Goal: Information Seeking & Learning: Find specific fact

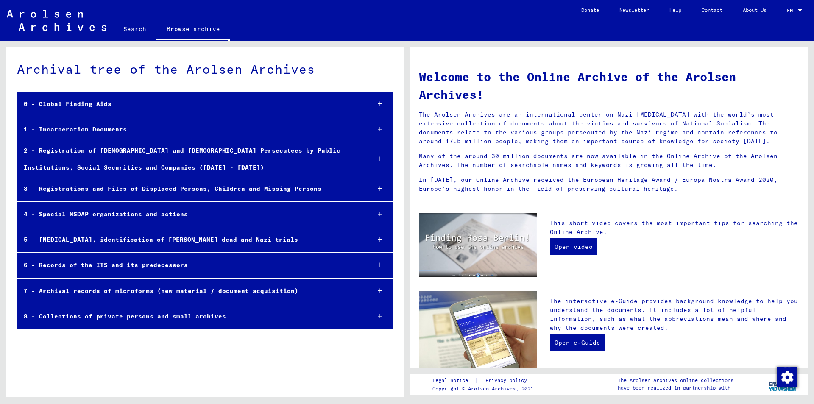
click at [379, 127] on icon at bounding box center [380, 129] width 5 height 6
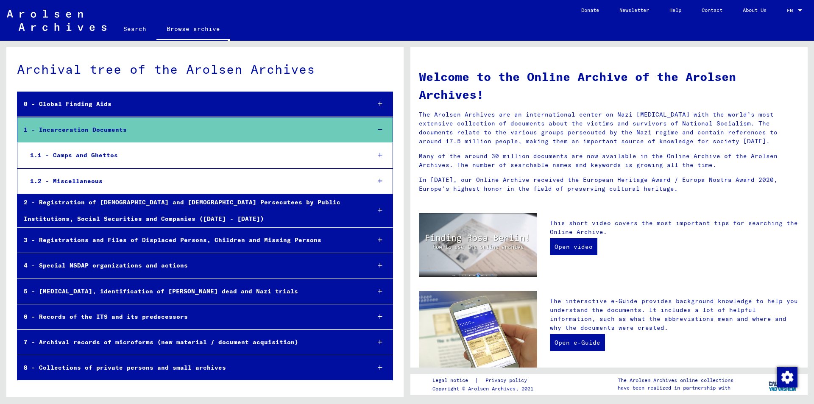
click at [381, 154] on icon at bounding box center [380, 155] width 5 height 6
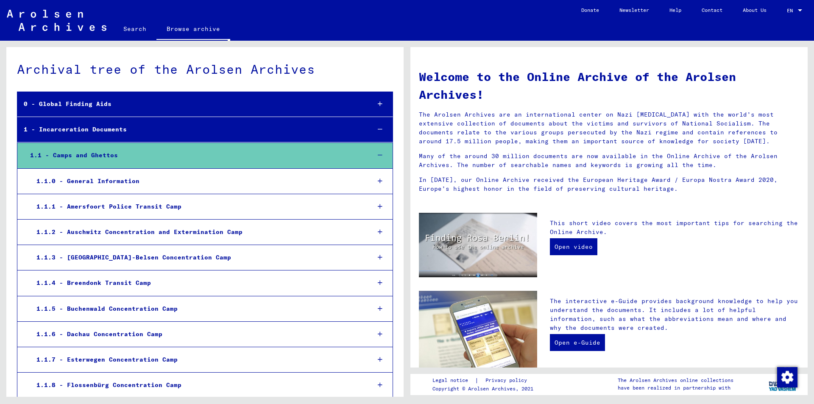
click at [378, 307] on icon at bounding box center [380, 309] width 5 height 6
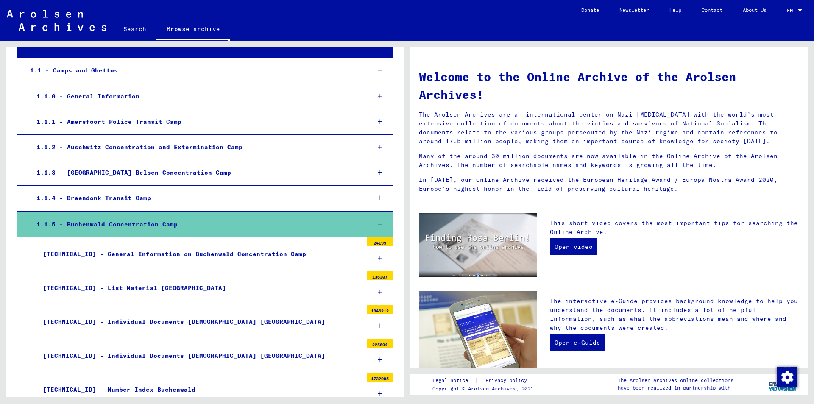
scroll to position [85, 0]
click at [157, 290] on div "[TECHNICAL_ID] - List Material [GEOGRAPHIC_DATA]" at bounding box center [199, 288] width 327 height 17
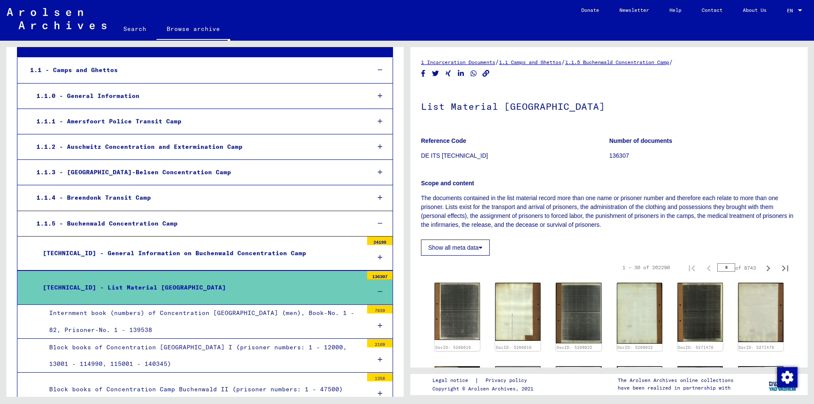
click at [127, 27] on link "Search" at bounding box center [134, 29] width 43 height 20
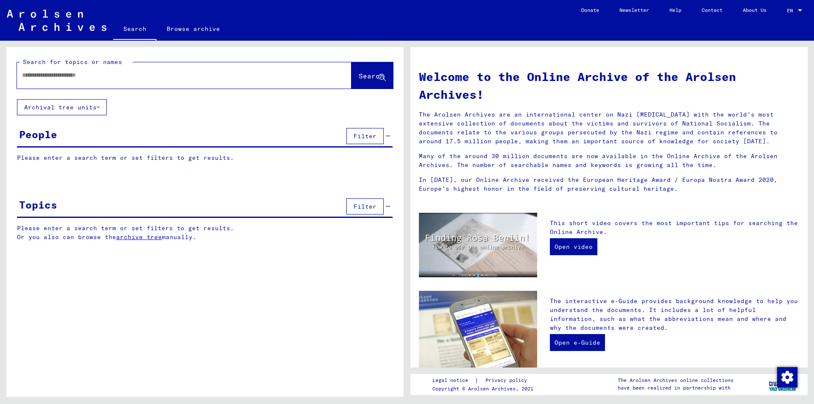
click at [97, 75] on input "text" at bounding box center [174, 75] width 304 height 9
type input "**********"
click at [359, 72] on span "Search" at bounding box center [371, 76] width 25 height 8
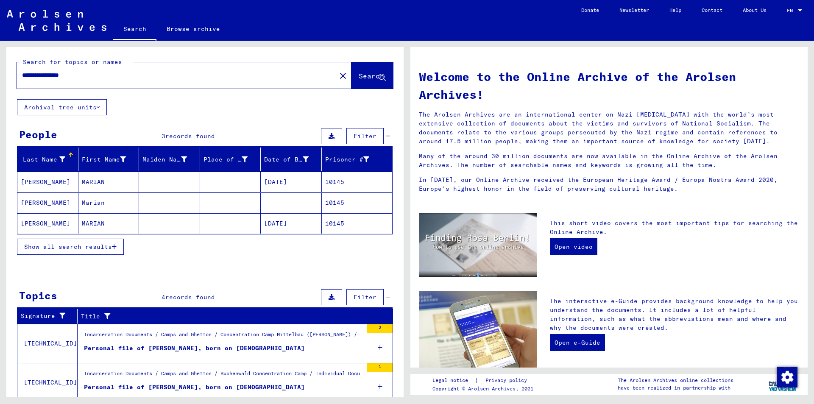
click at [109, 250] on span "Show all search results" at bounding box center [68, 247] width 88 height 8
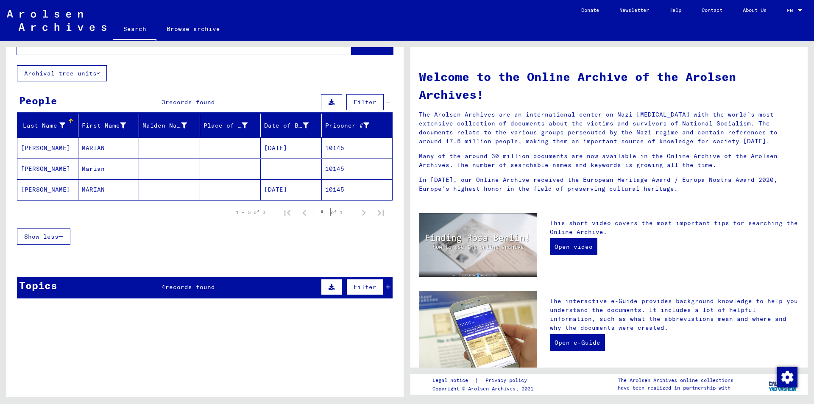
scroll to position [42, 0]
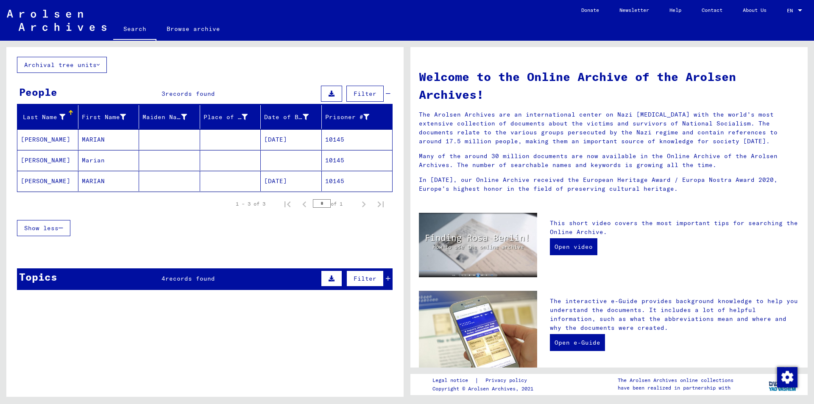
click at [180, 275] on span "records found" at bounding box center [190, 279] width 50 height 8
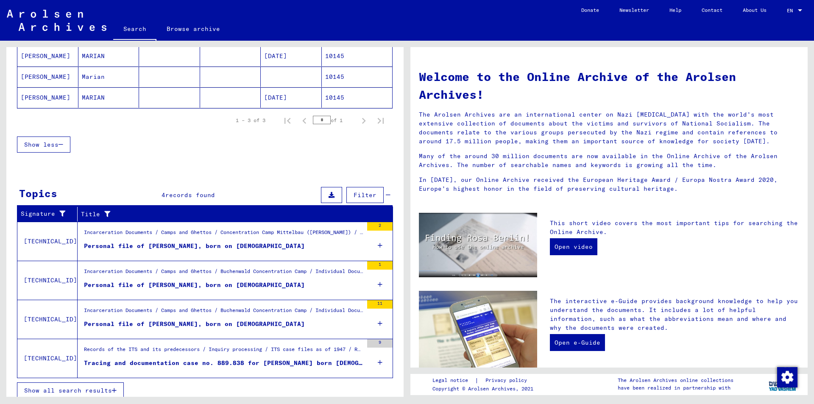
scroll to position [132, 0]
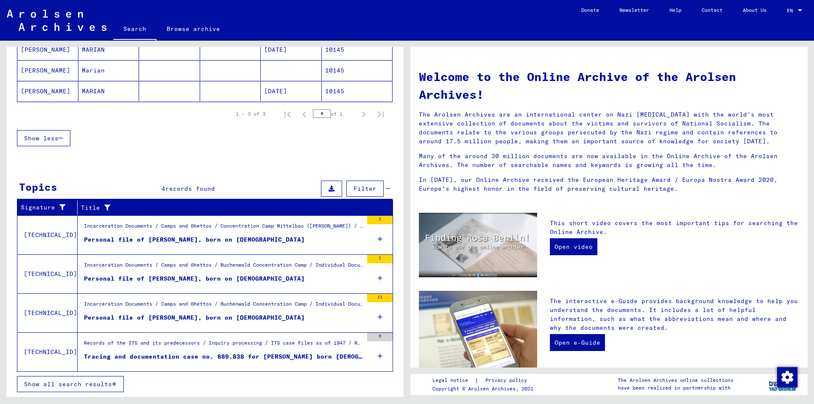
click at [210, 355] on div "Tracing and documentation case no. 889.838 for [PERSON_NAME] born [DEMOGRAPHIC_…" at bounding box center [223, 357] width 279 height 9
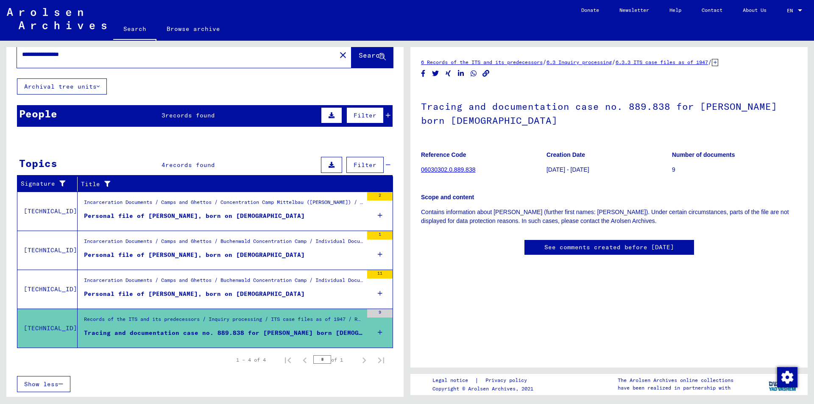
click at [443, 169] on link "06030302.0.889.838" at bounding box center [448, 169] width 54 height 7
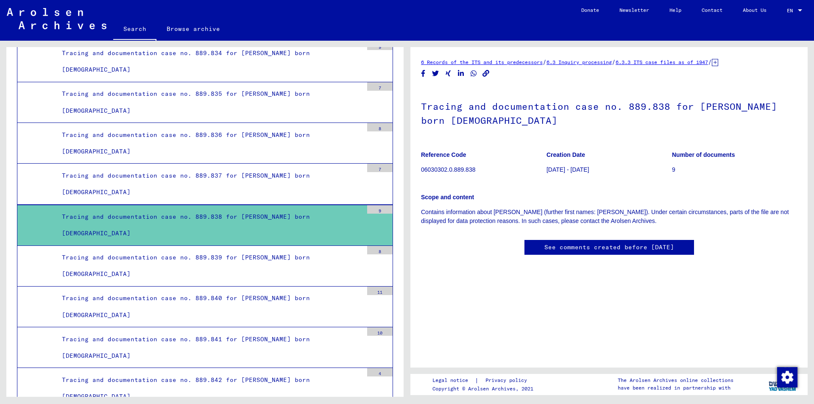
click at [98, 217] on div "Tracing and documentation case no. 889.838 for [PERSON_NAME] born [DEMOGRAPHIC_…" at bounding box center [210, 225] width 308 height 33
drag, startPoint x: 478, startPoint y: 169, endPoint x: 422, endPoint y: 169, distance: 55.6
click at [422, 169] on p "06030302.0.889.838" at bounding box center [483, 169] width 125 height 9
copy p "06030302.0.889.838"
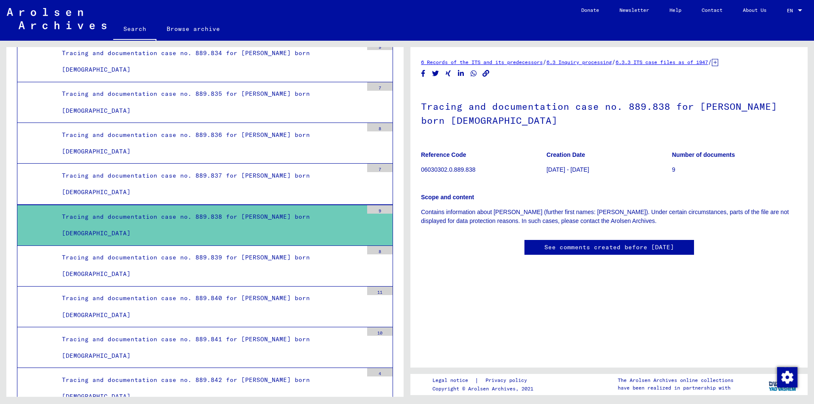
click at [706, 11] on link "Contact" at bounding box center [712, 10] width 41 height 20
